Goal: Task Accomplishment & Management: Manage account settings

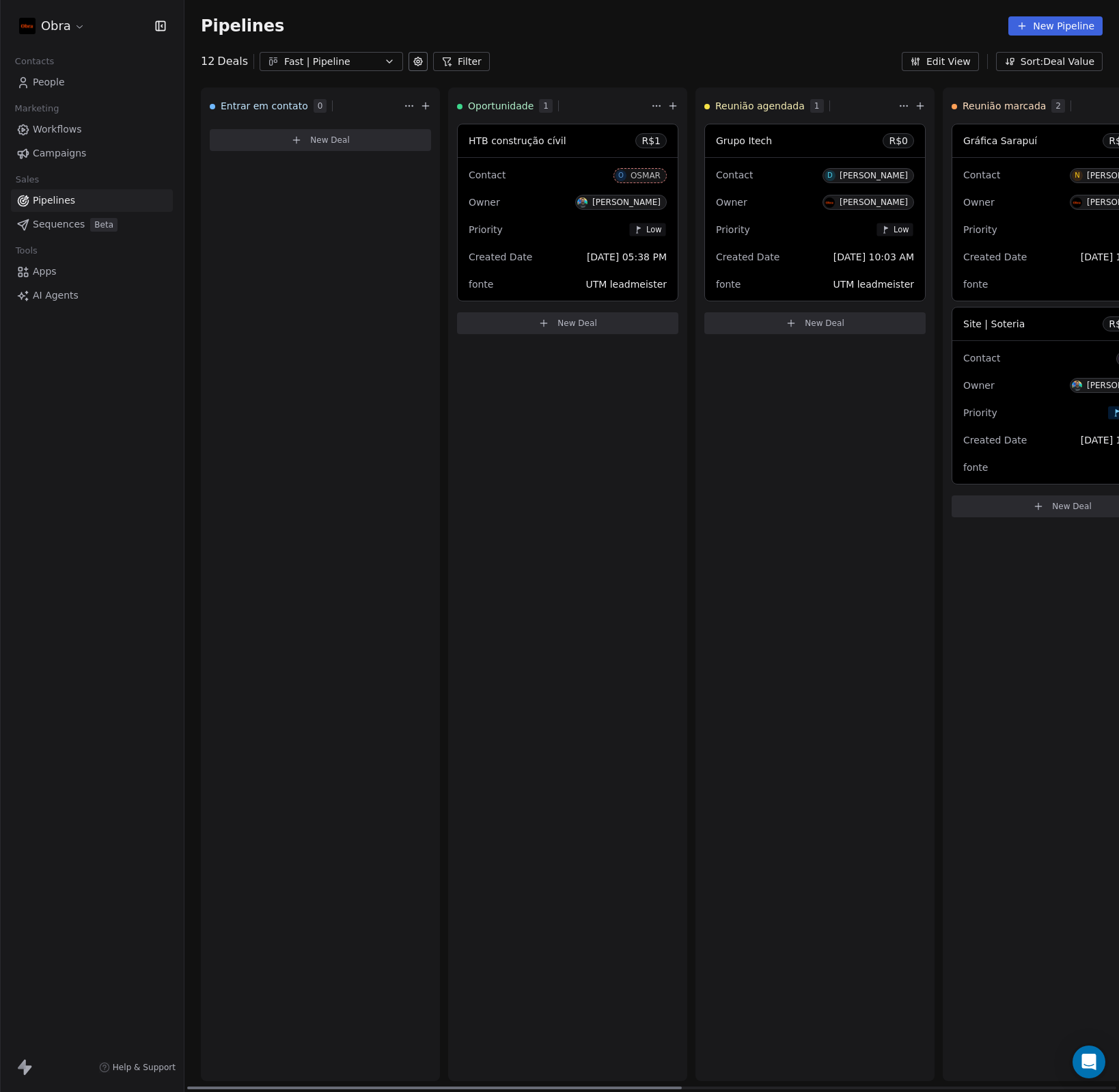
click at [978, 324] on span "Site | Soteria" at bounding box center [994, 324] width 61 height 11
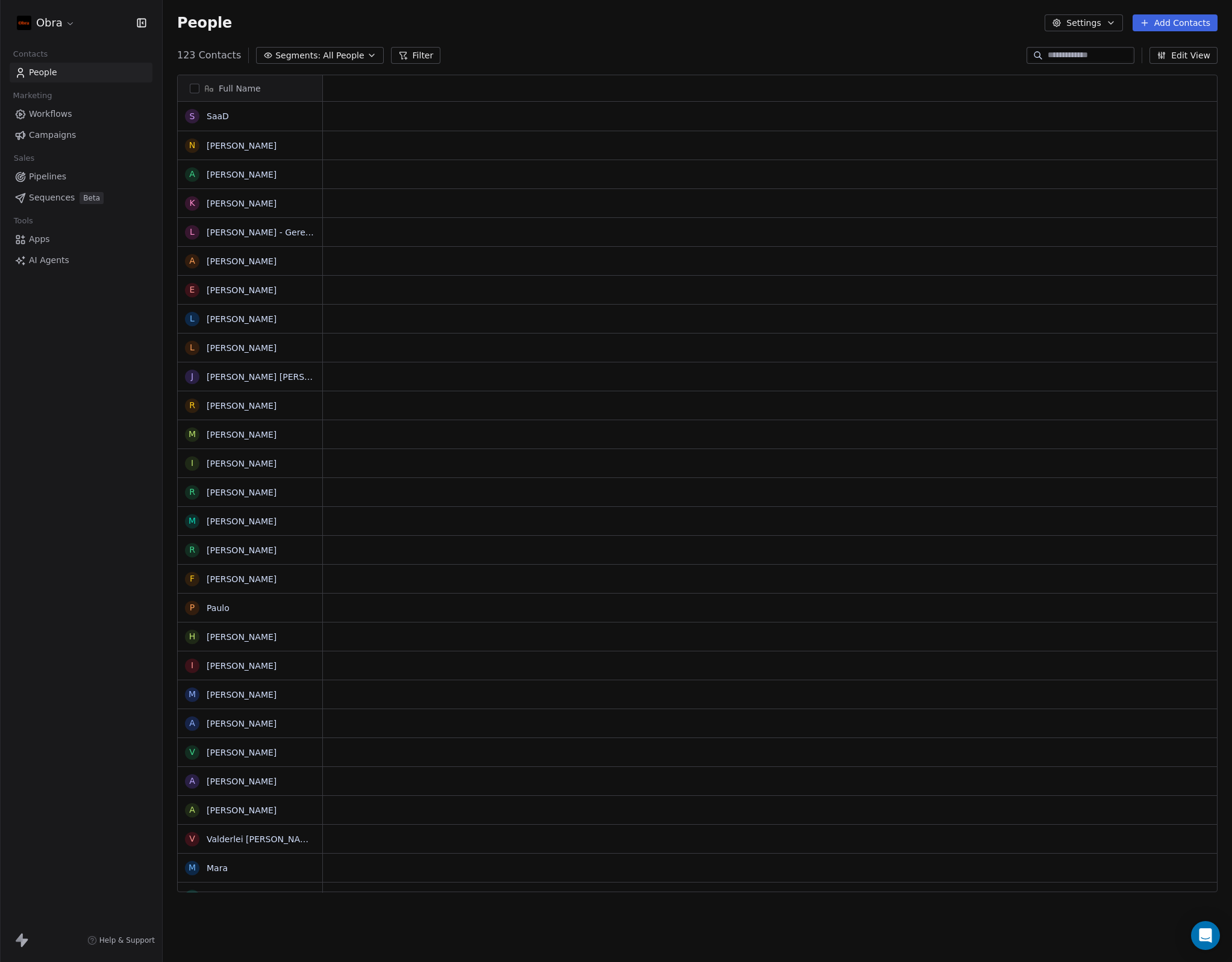
scroll to position [837, 1060]
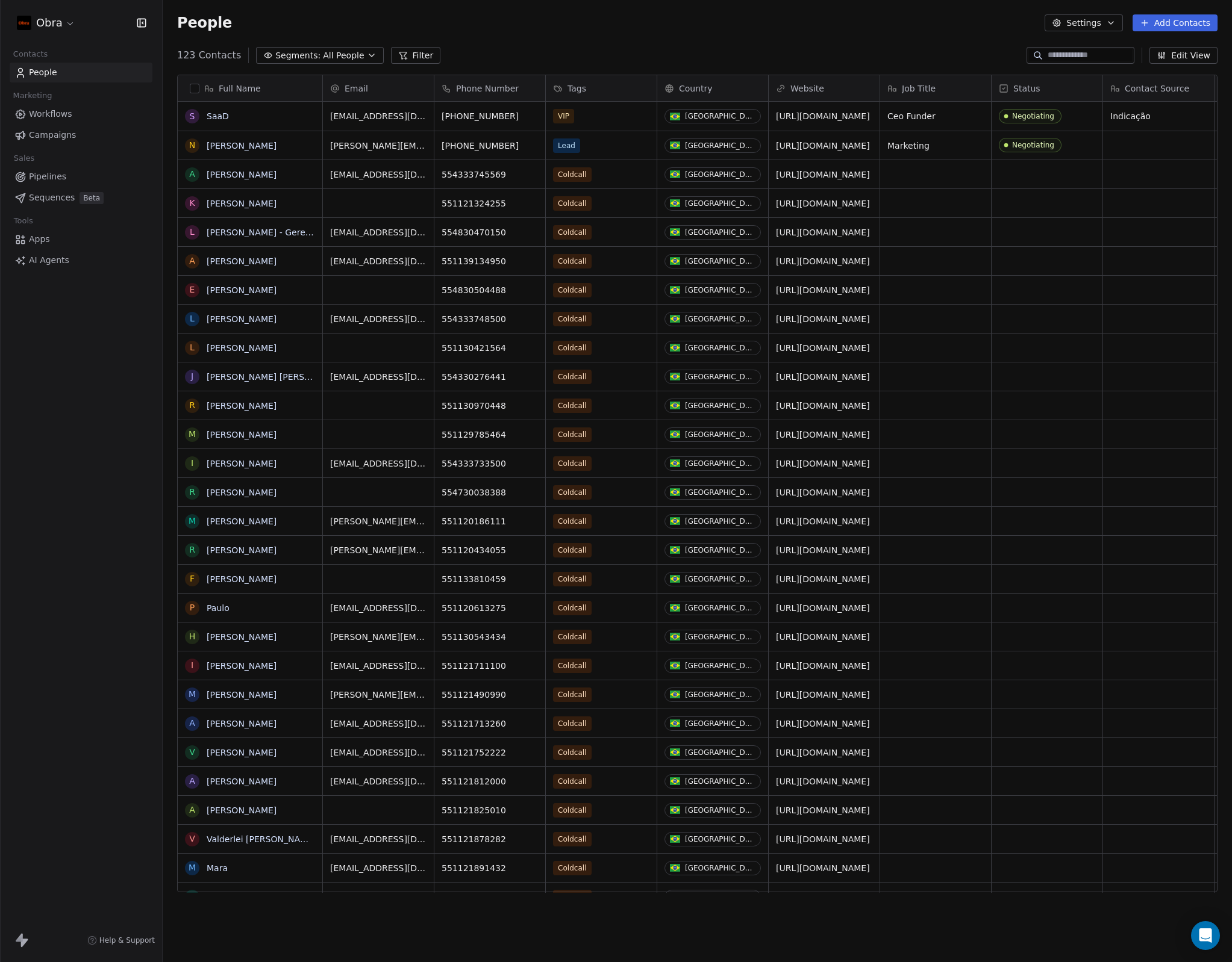
click at [36, 176] on span "Pipelines" at bounding box center [47, 176] width 37 height 13
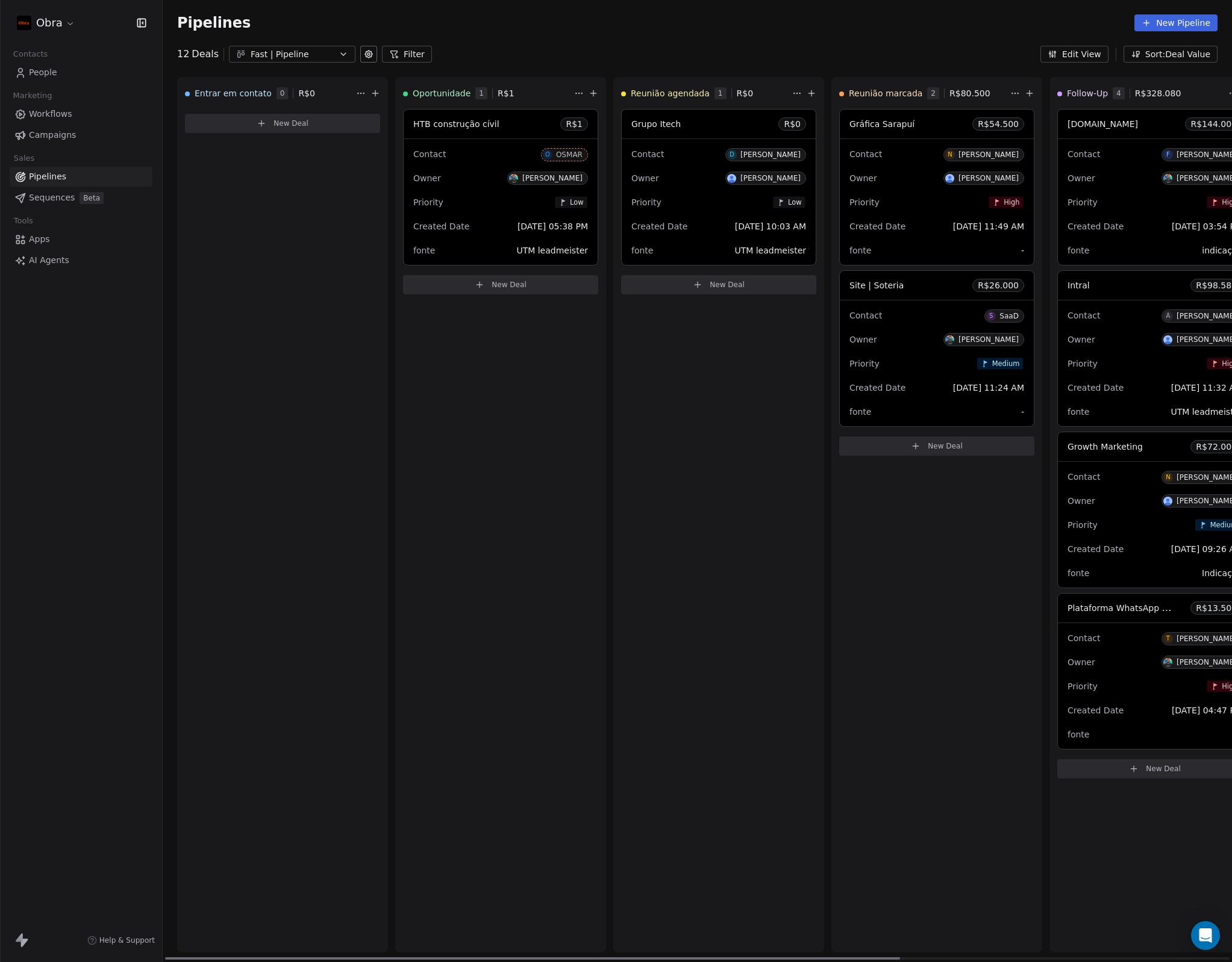
click at [872, 281] on span "Site | Soteria" at bounding box center [876, 285] width 54 height 10
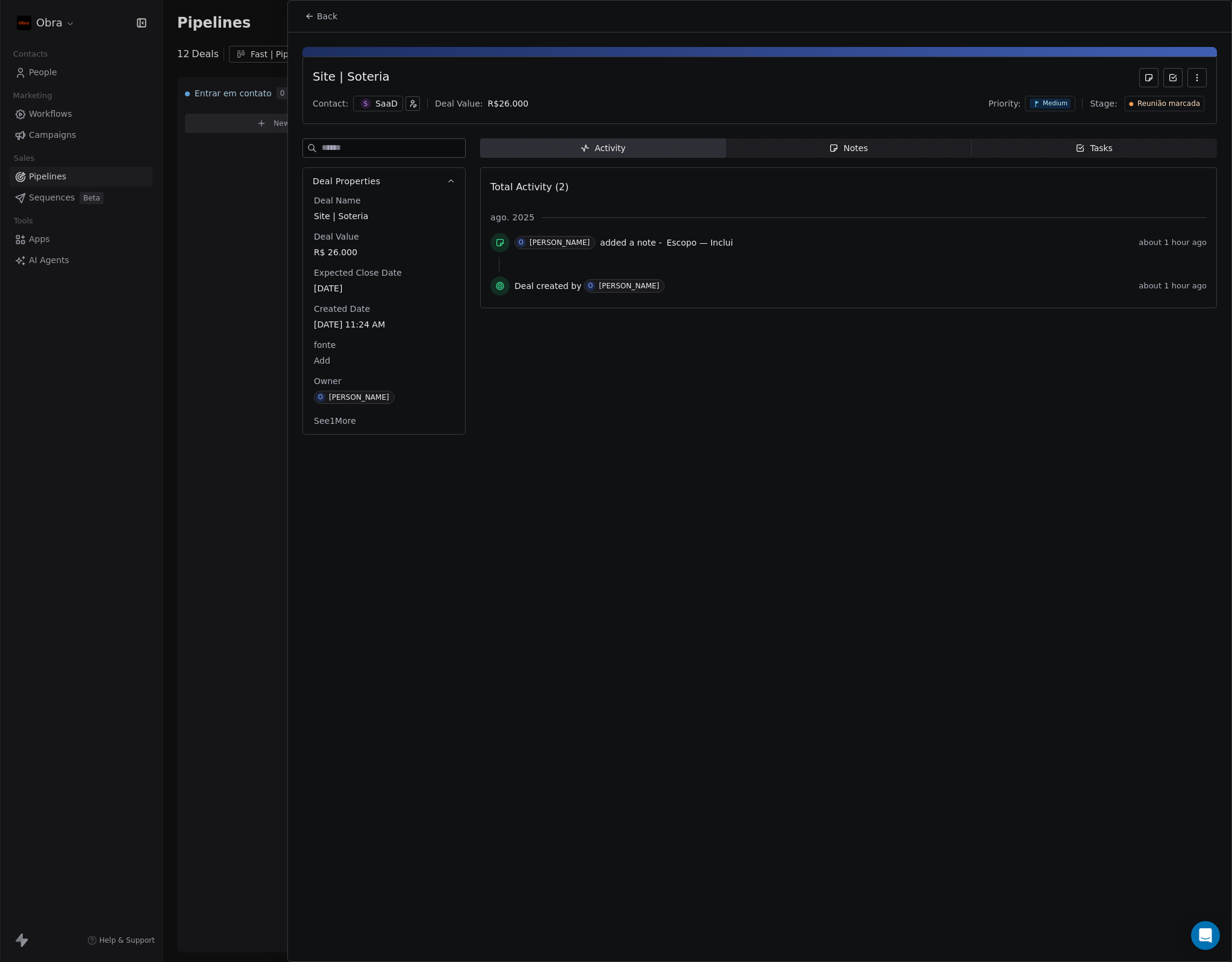
click at [401, 148] on input at bounding box center [393, 148] width 143 height 18
drag, startPoint x: 541, startPoint y: 142, endPoint x: 488, endPoint y: 130, distance: 54.3
click at [541, 142] on span "Activity Activity" at bounding box center [603, 148] width 246 height 19
click at [340, 251] on span "R$ 26.000" at bounding box center [384, 252] width 140 height 12
click at [340, 251] on span "R$ 26.000" at bounding box center [383, 252] width 139 height 12
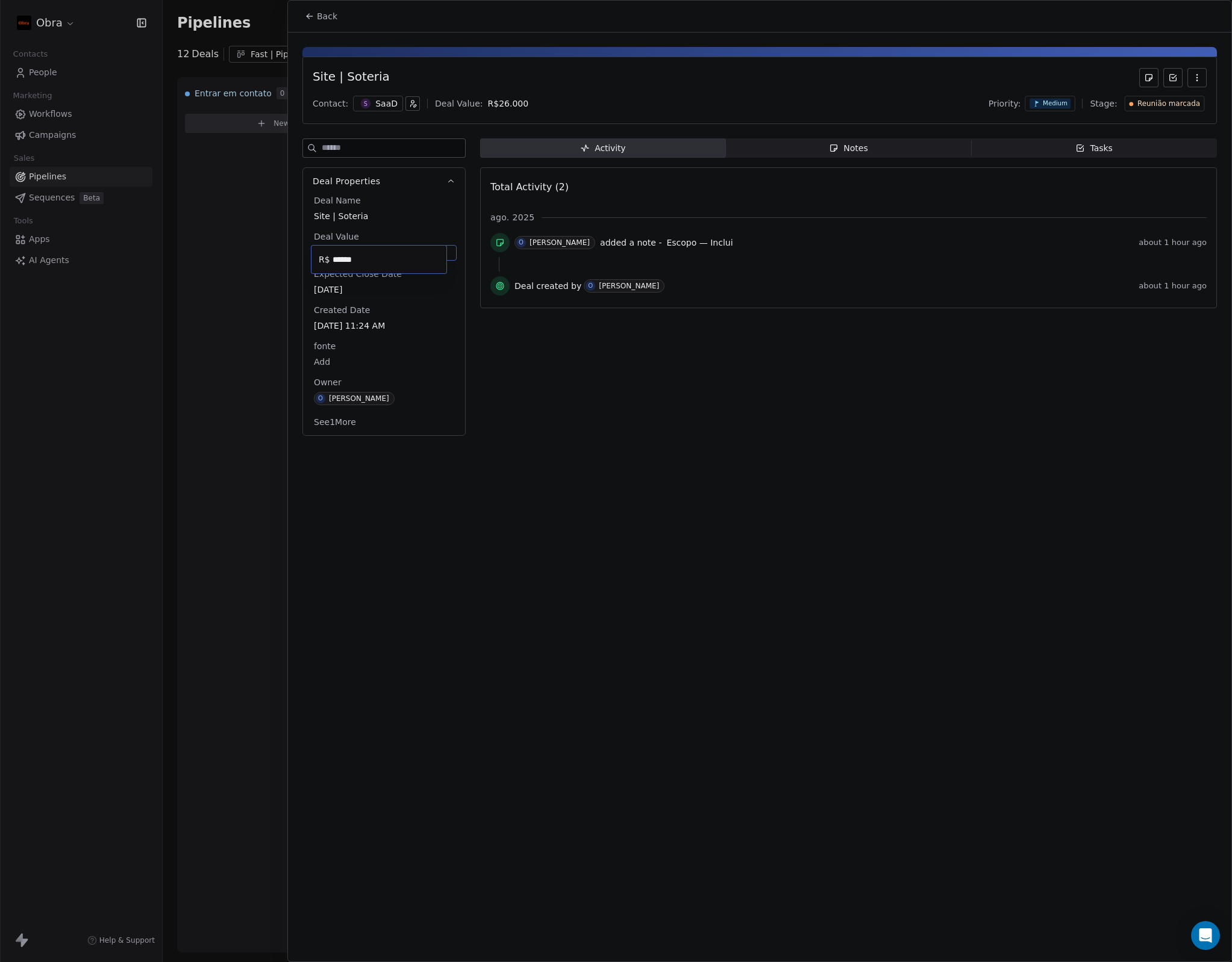
click at [357, 262] on input "******" at bounding box center [387, 259] width 114 height 9
type input "******"
click at [521, 471] on div "Back Site | Soteria Contact: S SaaD Deal Value: R$ 35.420 Priority: Medium Stag…" at bounding box center [760, 481] width 943 height 961
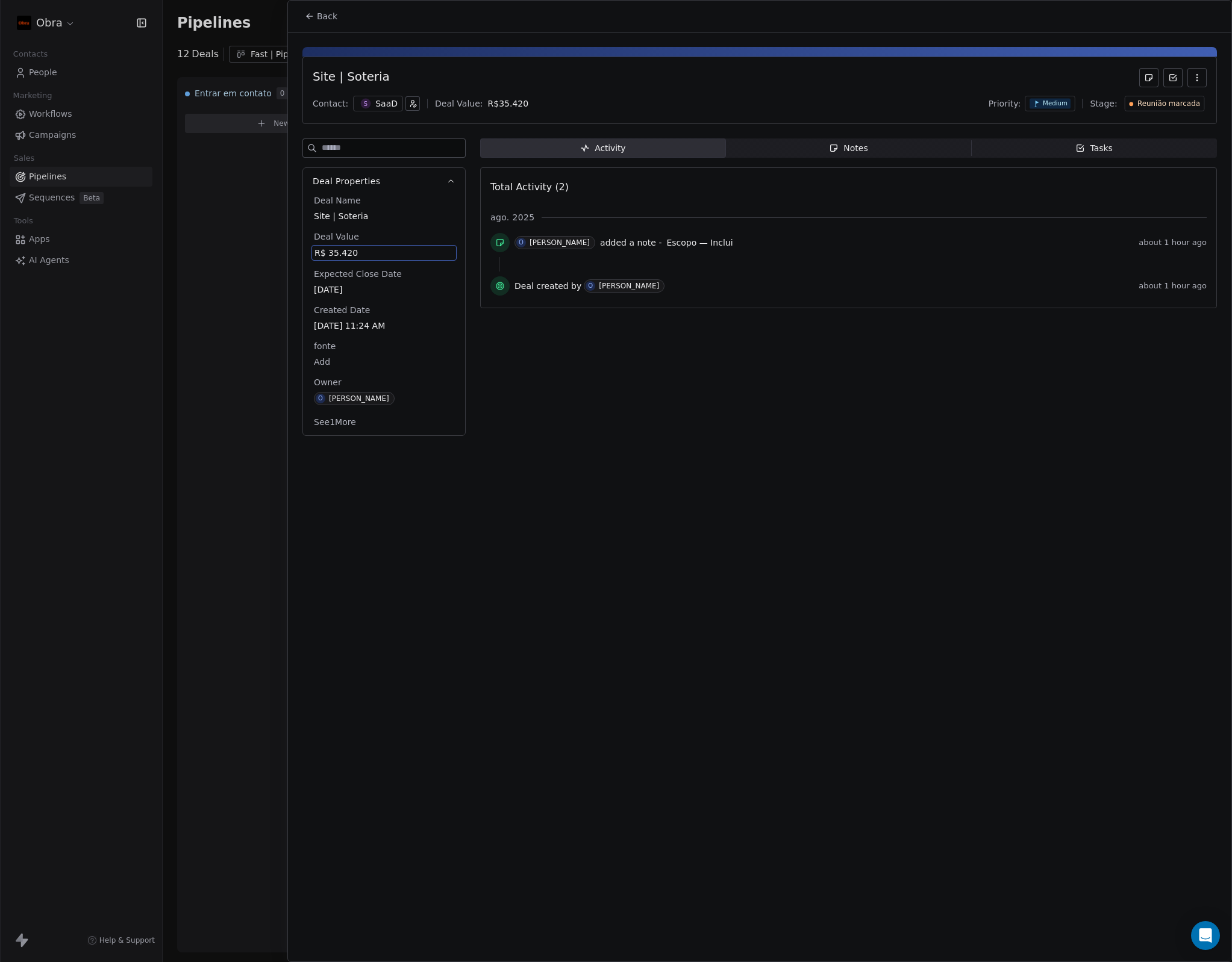
click at [326, 14] on span "Back" at bounding box center [327, 16] width 21 height 12
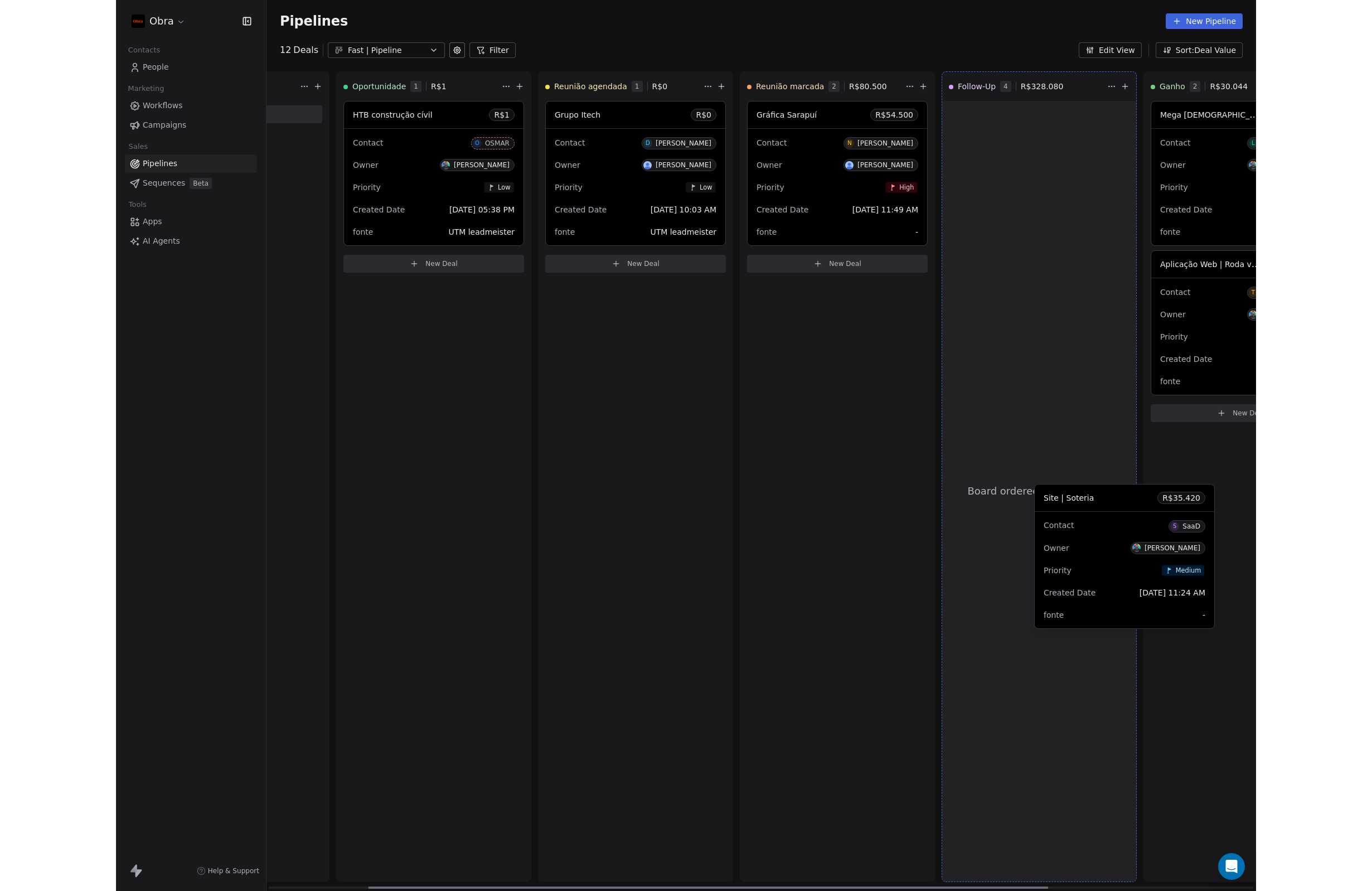
scroll to position [0, 155]
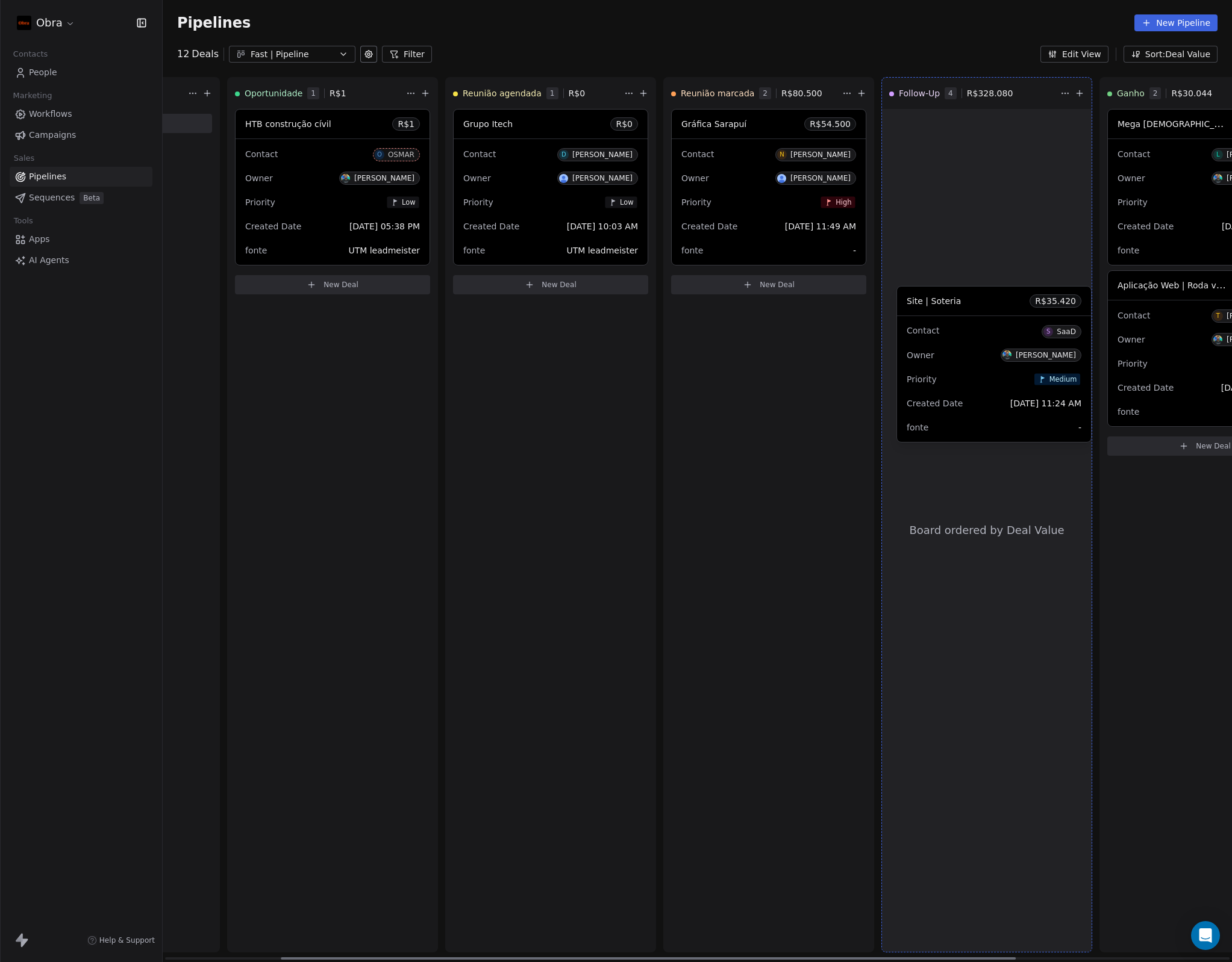
drag, startPoint x: 907, startPoint y: 294, endPoint x: 964, endPoint y: 309, distance: 58.9
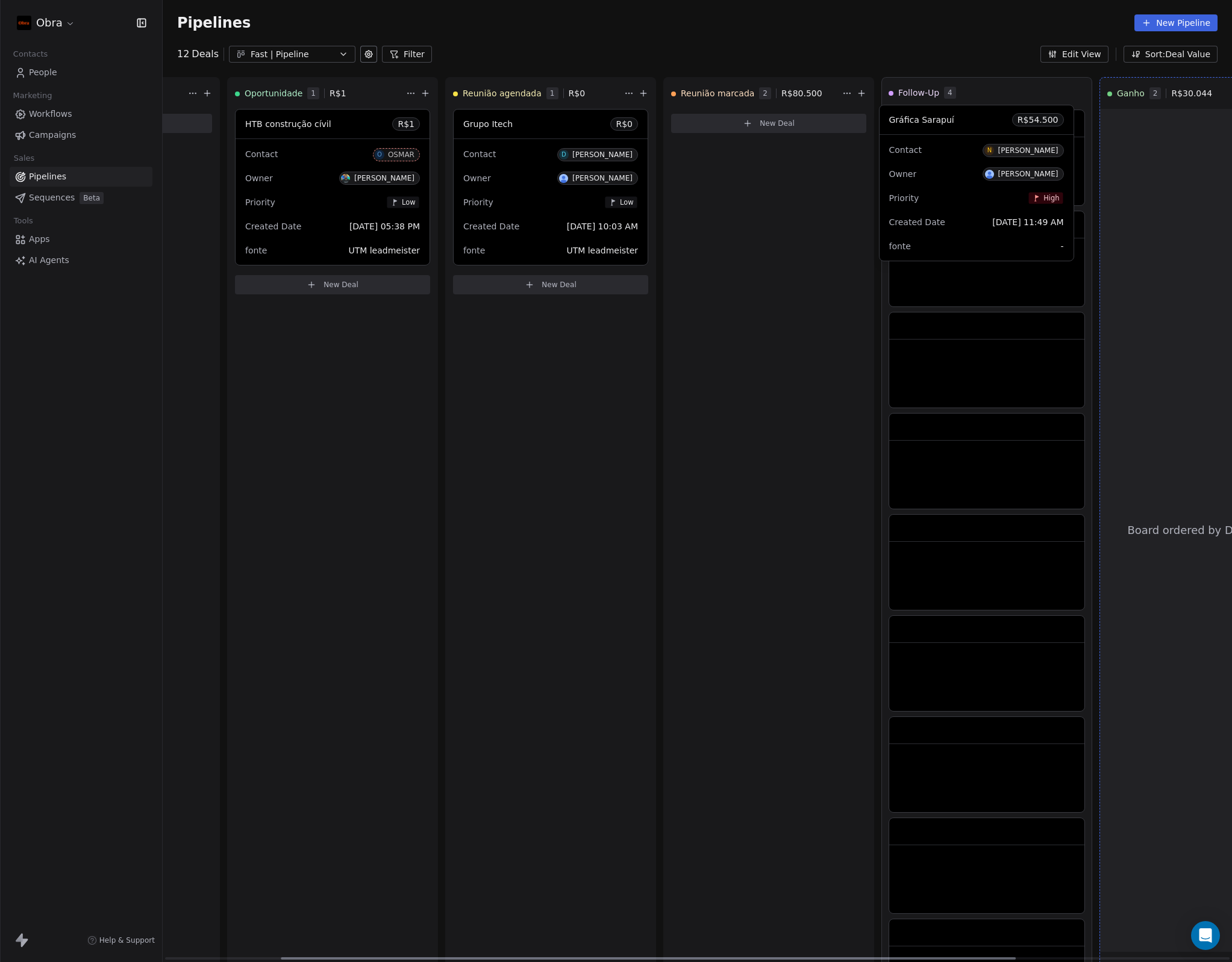
drag, startPoint x: 733, startPoint y: 130, endPoint x: 941, endPoint y: 119, distance: 208.3
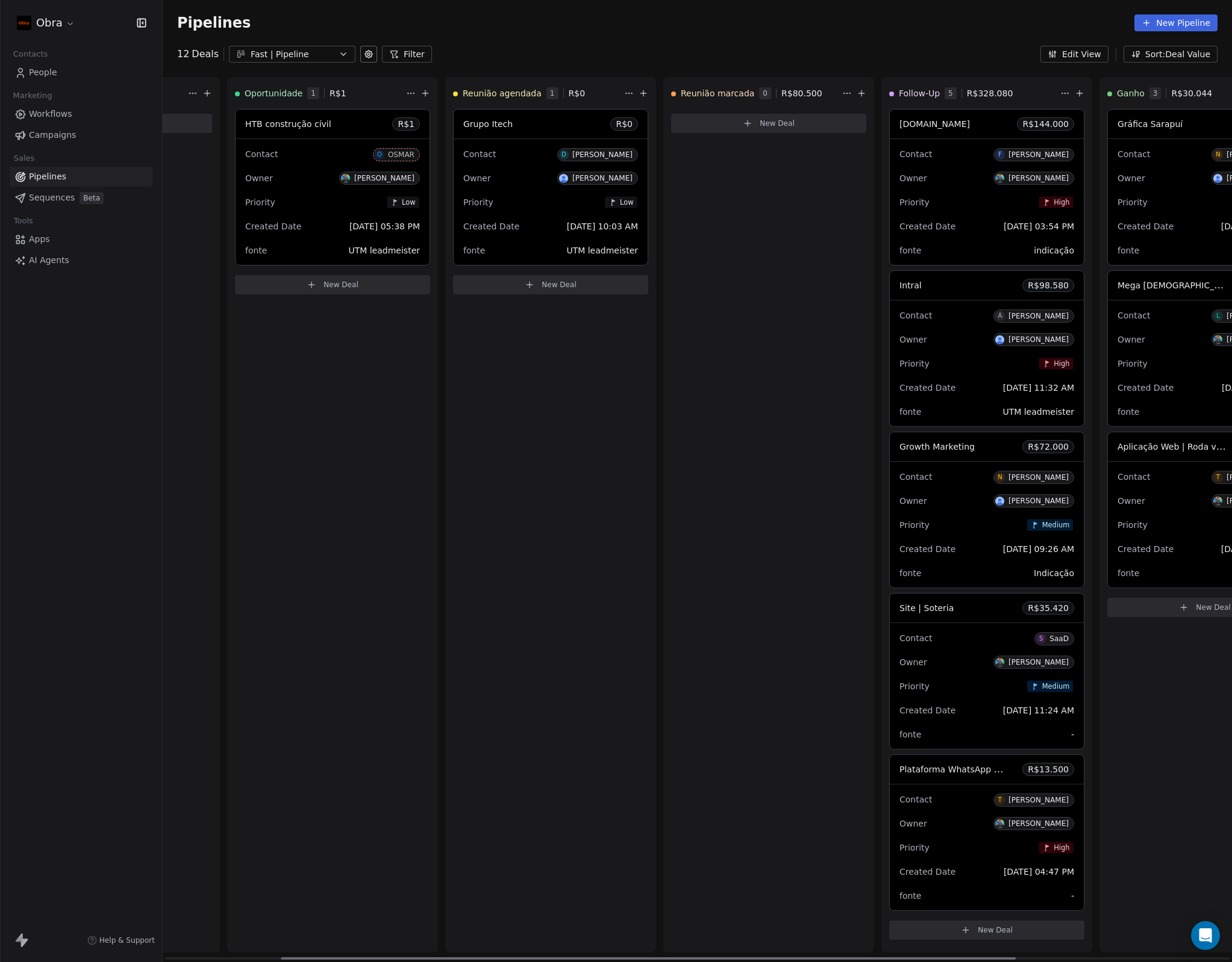
click at [760, 593] on div "Reunião marcada 0 R$ 80.500 New Deal" at bounding box center [768, 514] width 211 height 875
click at [978, 770] on span "Plataforma WhatsApp conteúdo" at bounding box center [966, 769] width 134 height 11
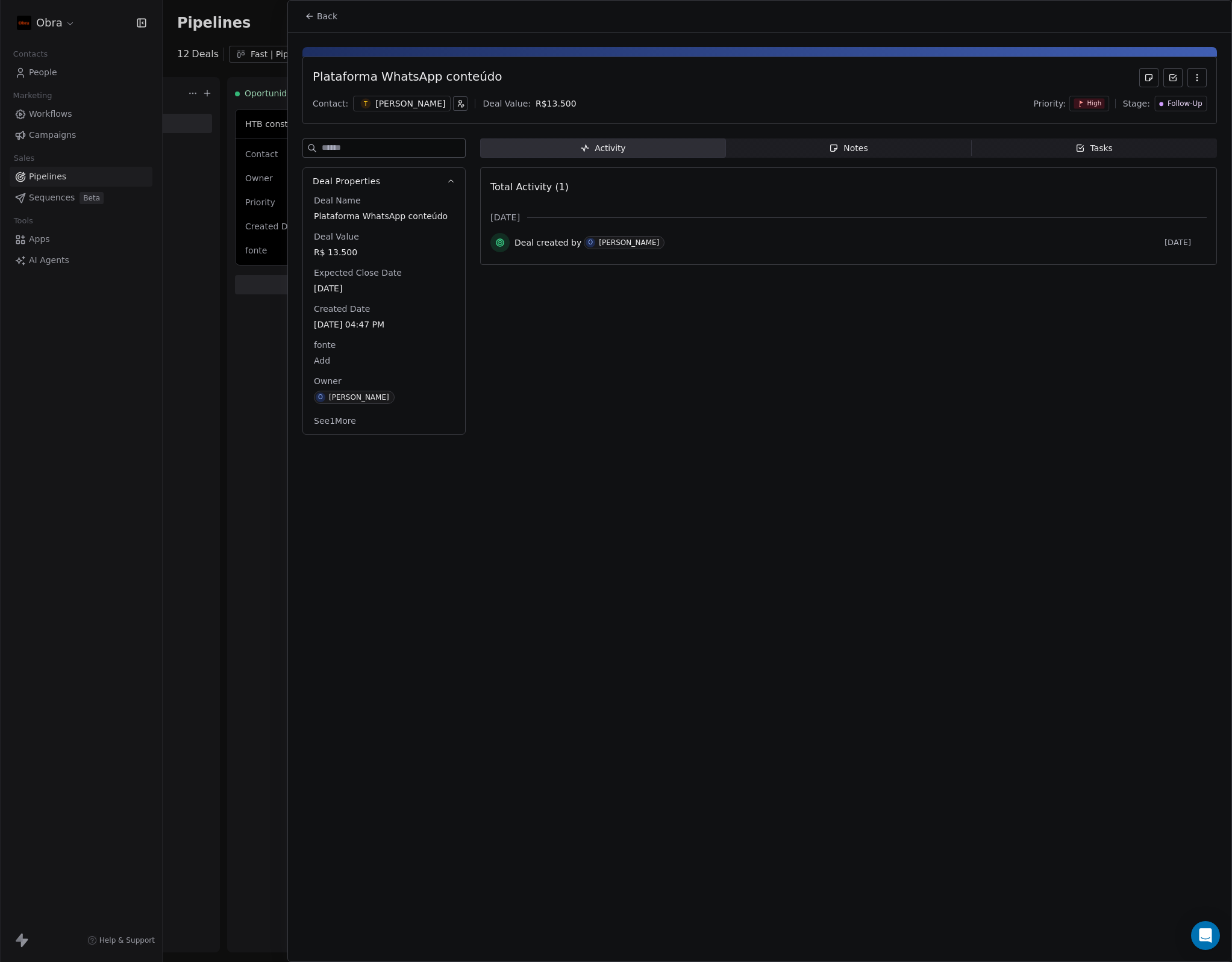
click at [335, 21] on span "Back" at bounding box center [327, 16] width 21 height 12
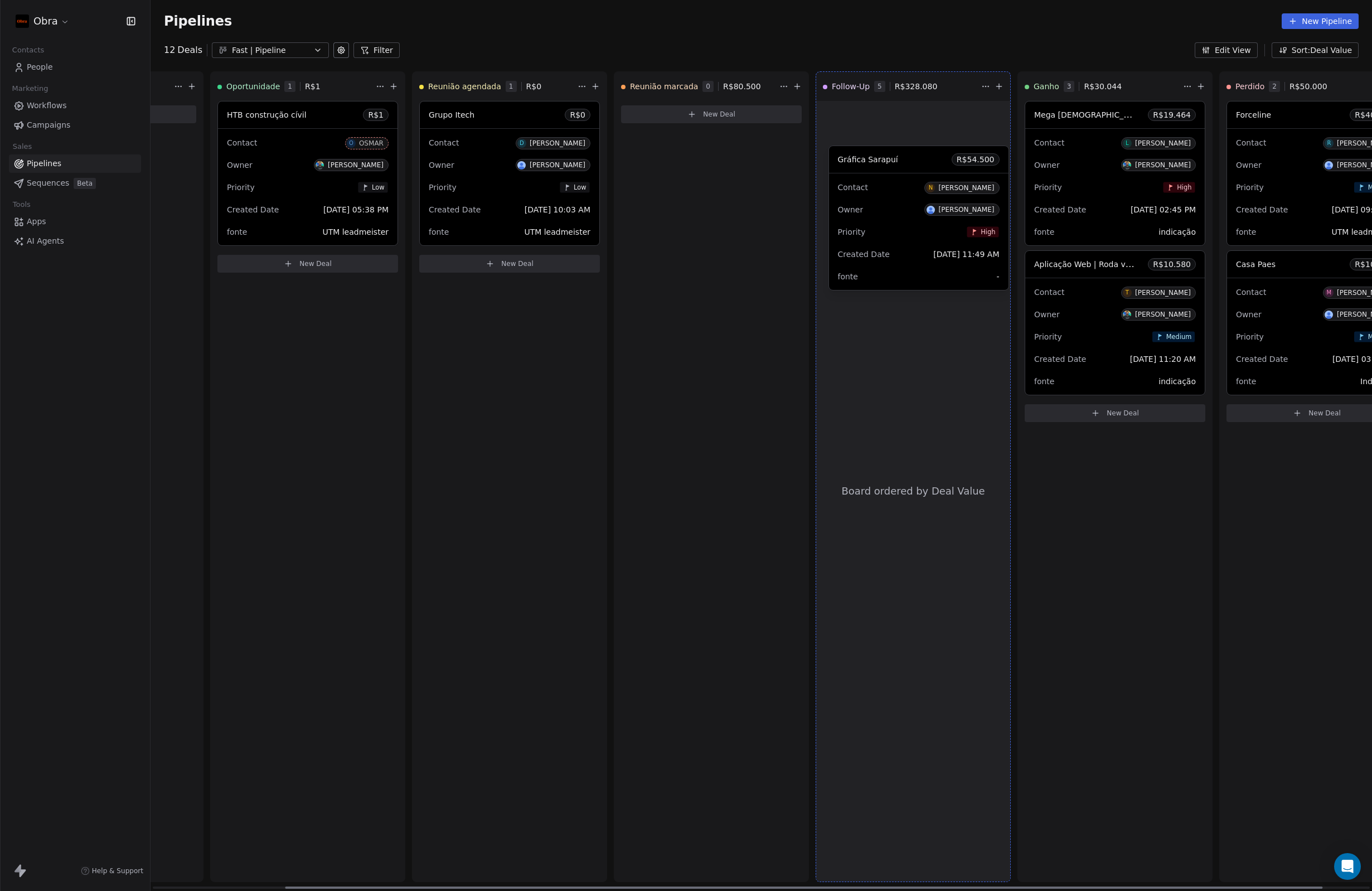
drag, startPoint x: 1086, startPoint y: 122, endPoint x: 891, endPoint y: 166, distance: 199.9
